Goal: Task Accomplishment & Management: Manage account settings

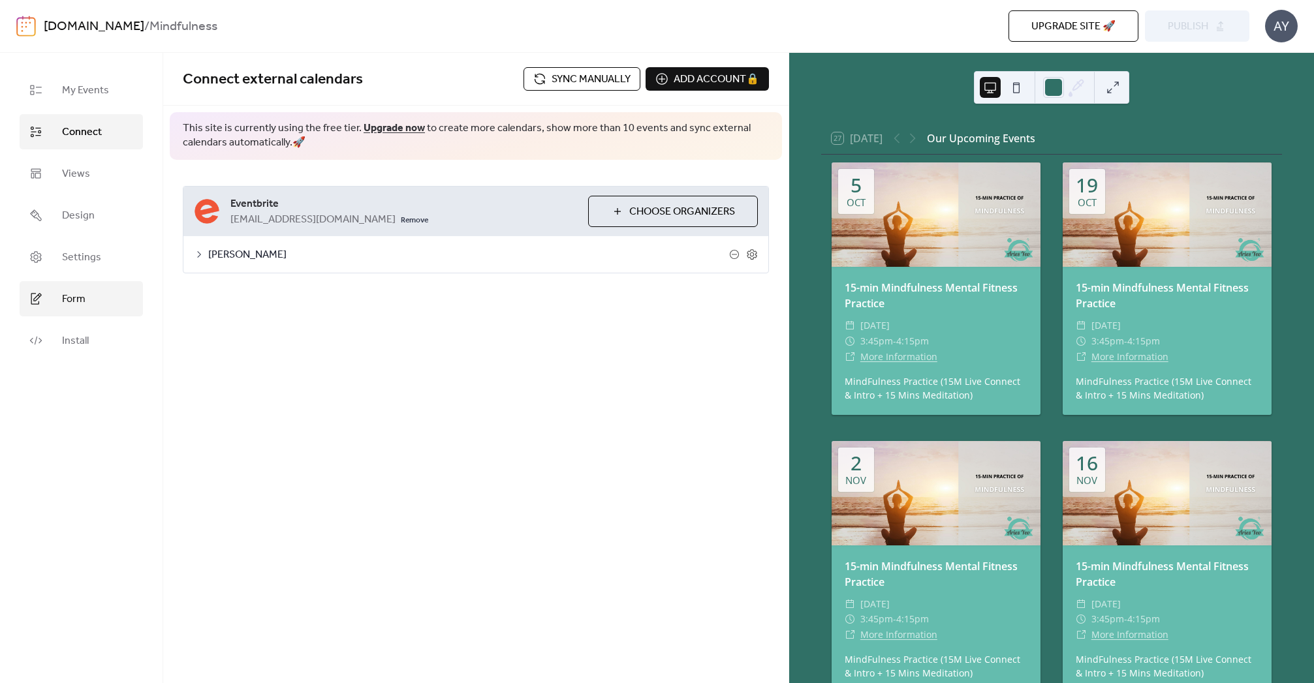
click at [70, 294] on span "Form" at bounding box center [73, 300] width 23 height 16
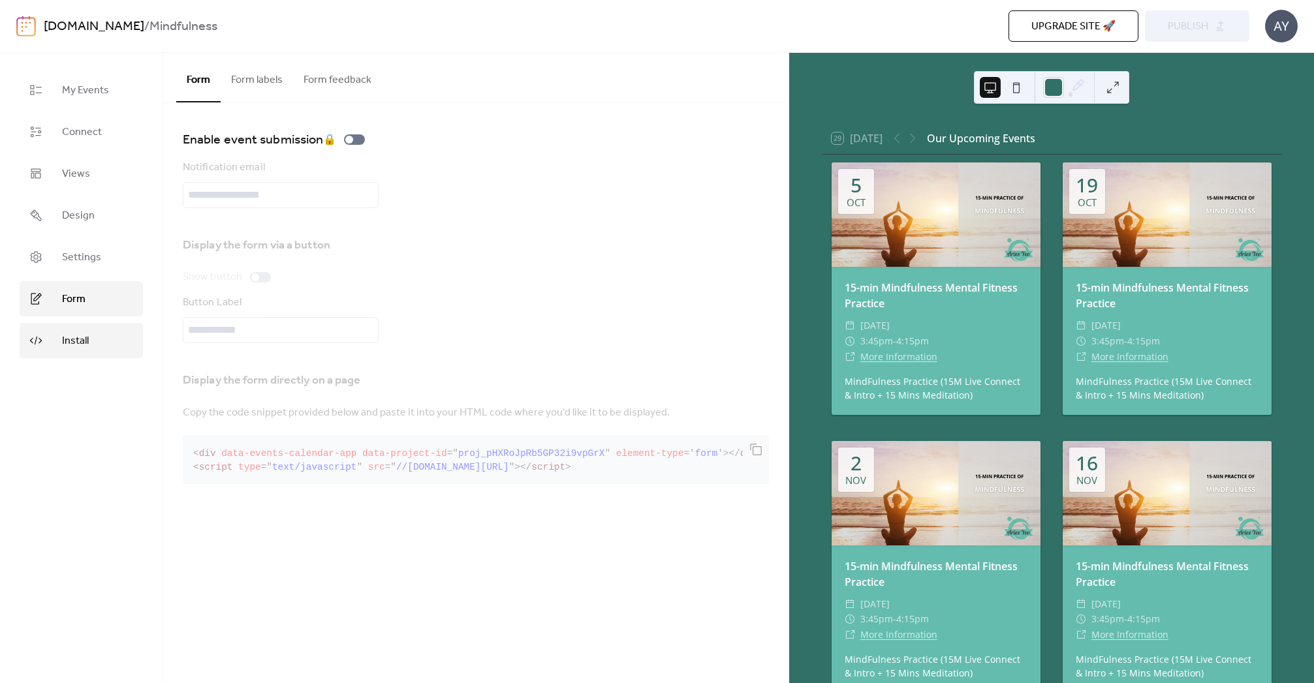
click at [54, 336] on link "Install" at bounding box center [81, 340] width 123 height 35
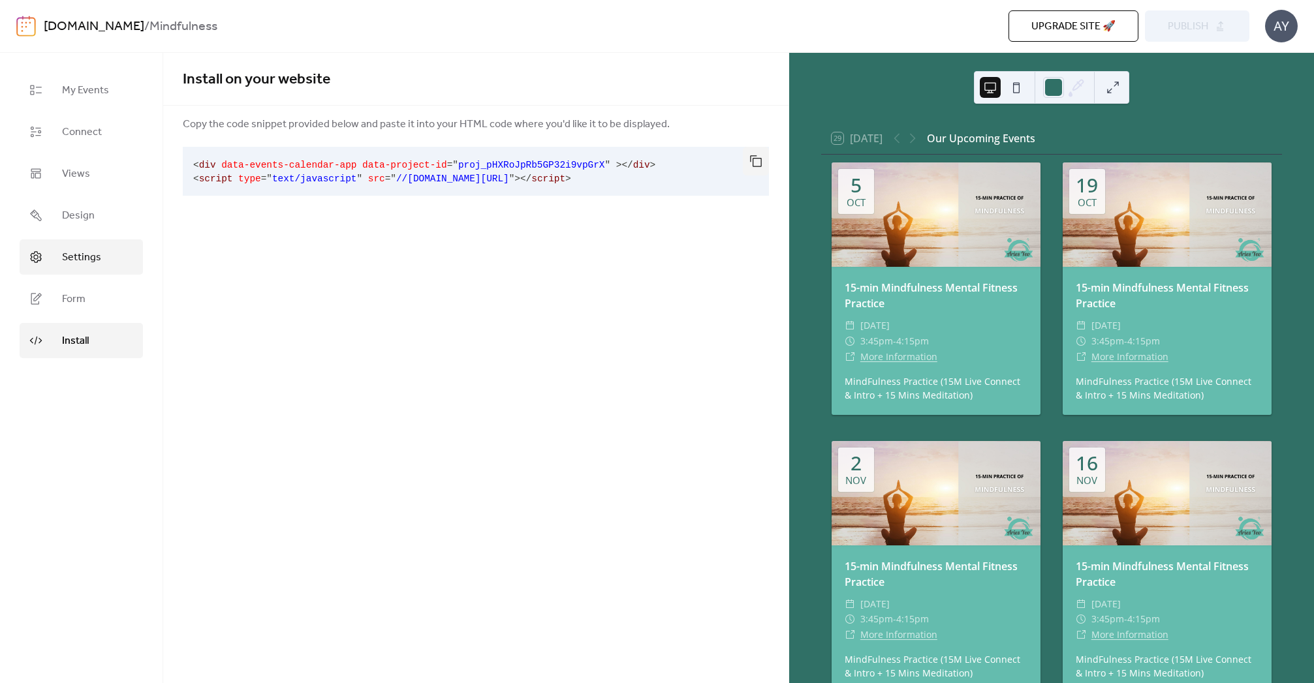
click at [59, 255] on link "Settings" at bounding box center [81, 257] width 123 height 35
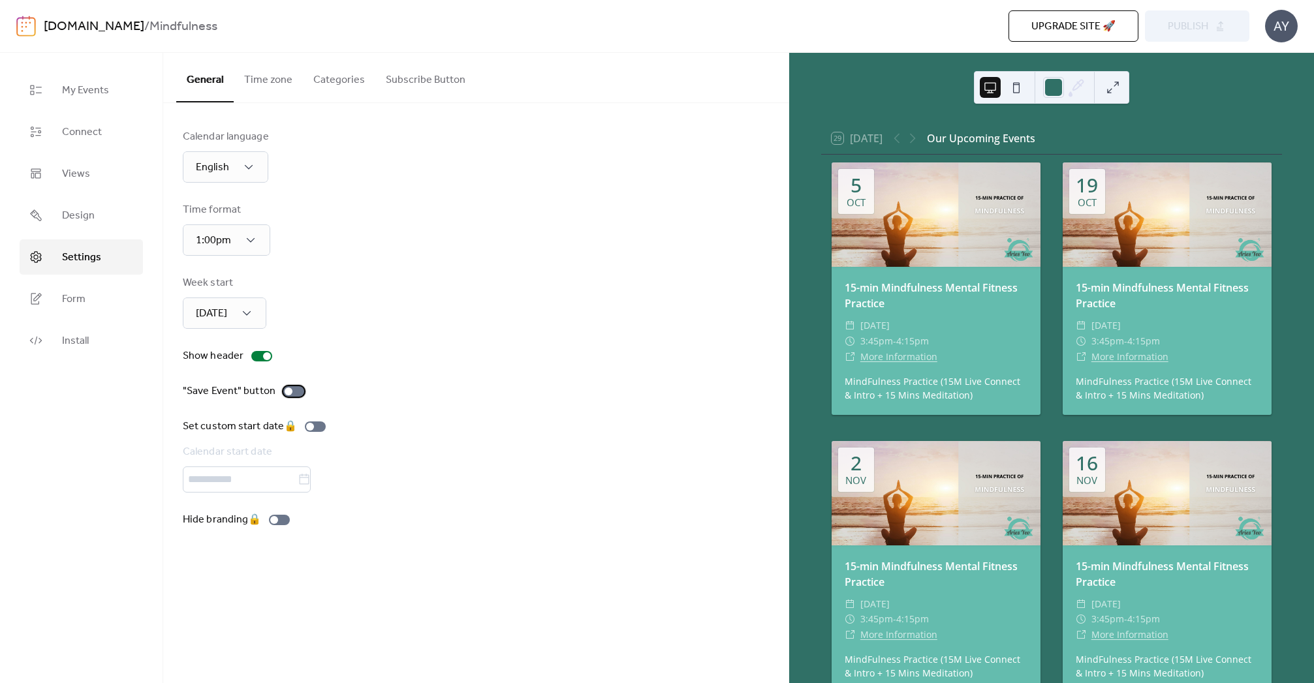
click at [296, 394] on div at bounding box center [293, 391] width 21 height 10
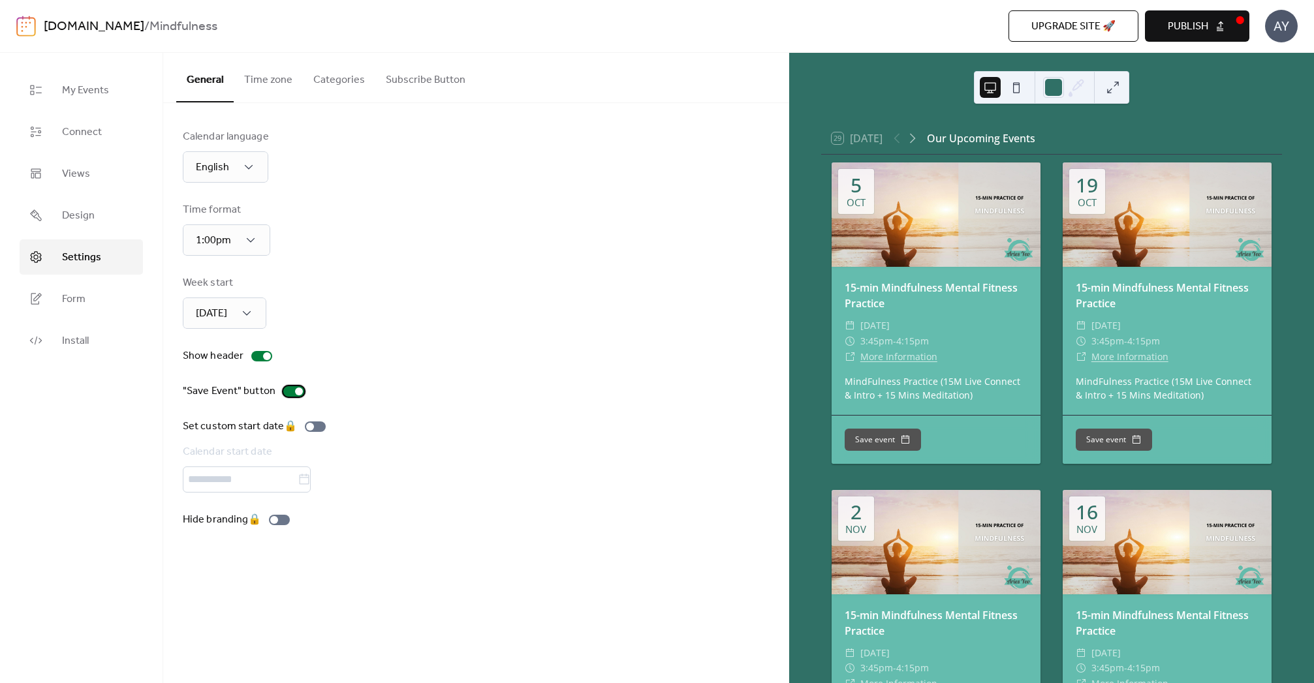
click at [298, 390] on div at bounding box center [299, 392] width 8 height 8
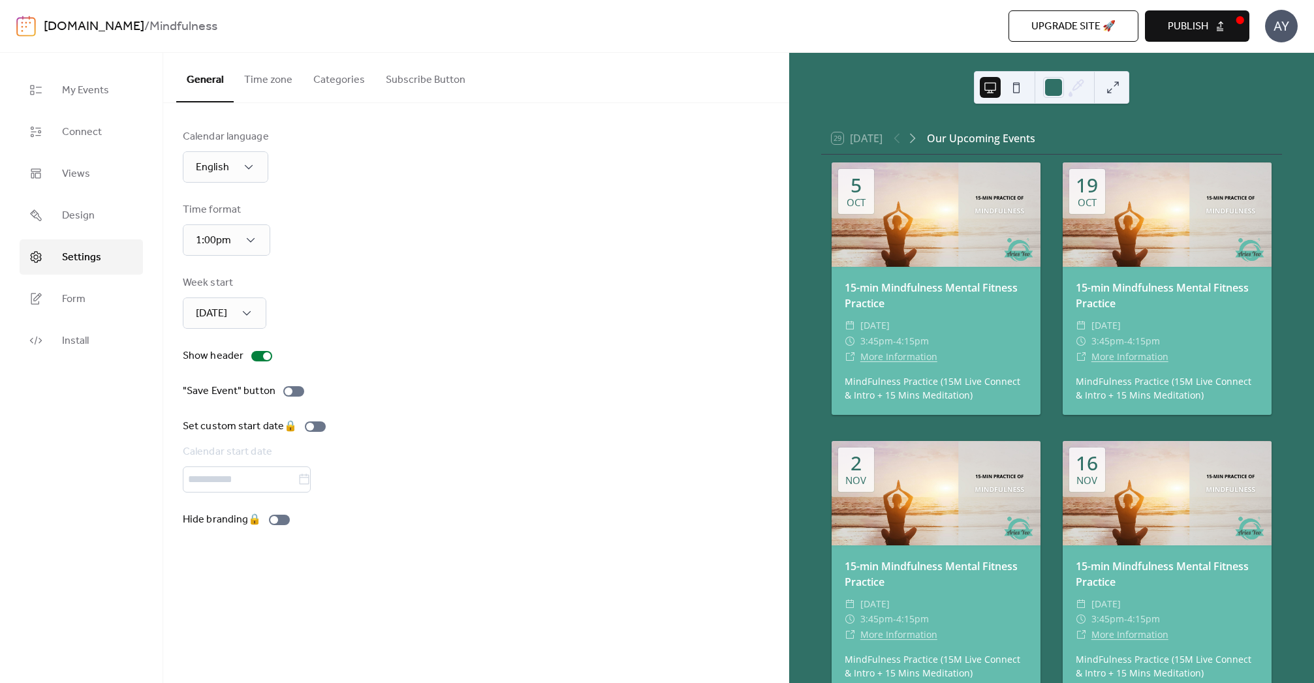
click at [1218, 23] on button "Publish" at bounding box center [1197, 25] width 104 height 31
click at [101, 92] on span "My Events" at bounding box center [85, 91] width 47 height 16
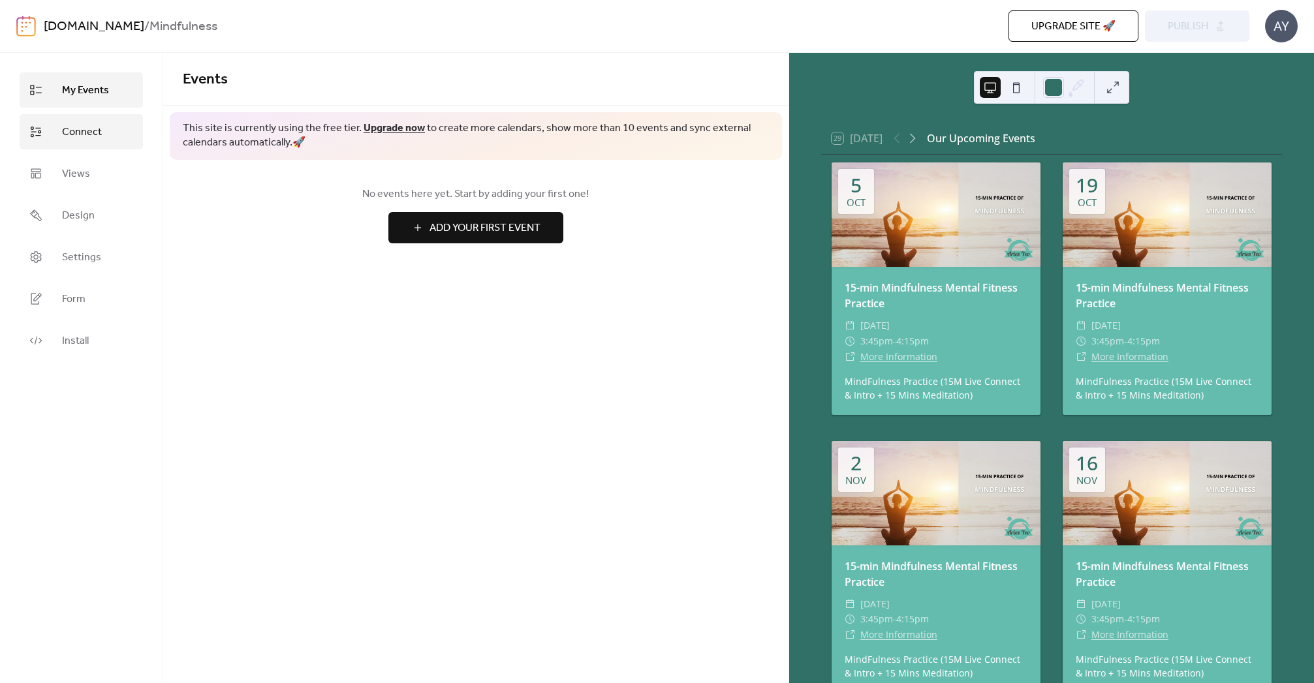
click at [75, 133] on span "Connect" at bounding box center [82, 133] width 40 height 16
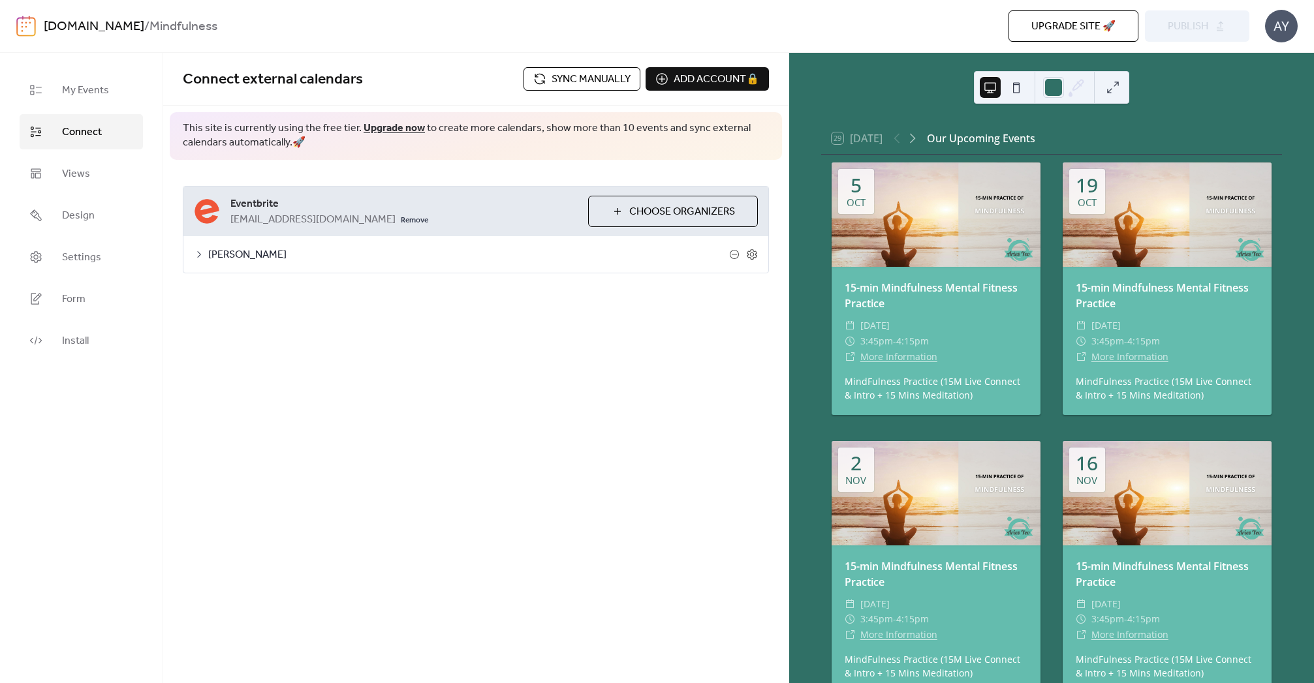
click at [585, 81] on span "Sync manually" at bounding box center [590, 80] width 79 height 16
click at [576, 80] on span "Sync manually" at bounding box center [590, 80] width 79 height 16
click at [1206, 22] on span "Publish" at bounding box center [1188, 27] width 40 height 16
